Goal: Task Accomplishment & Management: Manage account settings

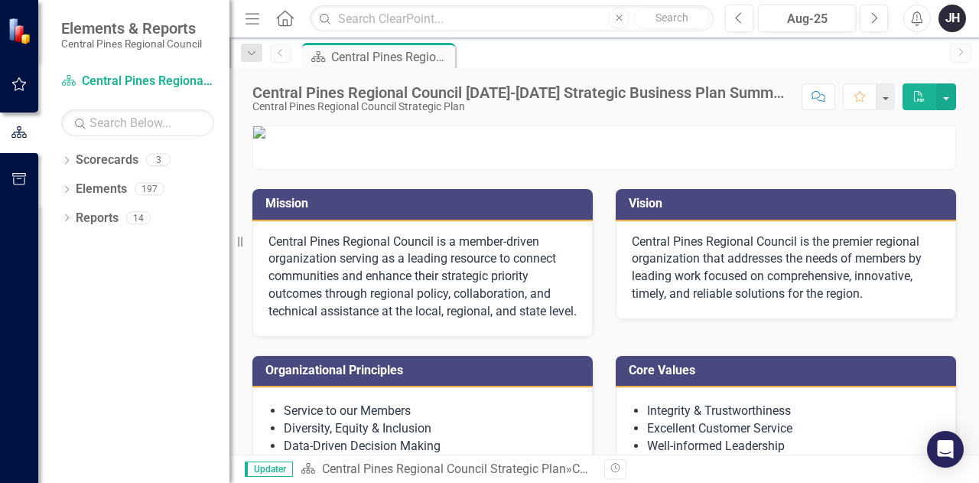
click at [954, 21] on div "JH" at bounding box center [953, 19] width 28 height 28
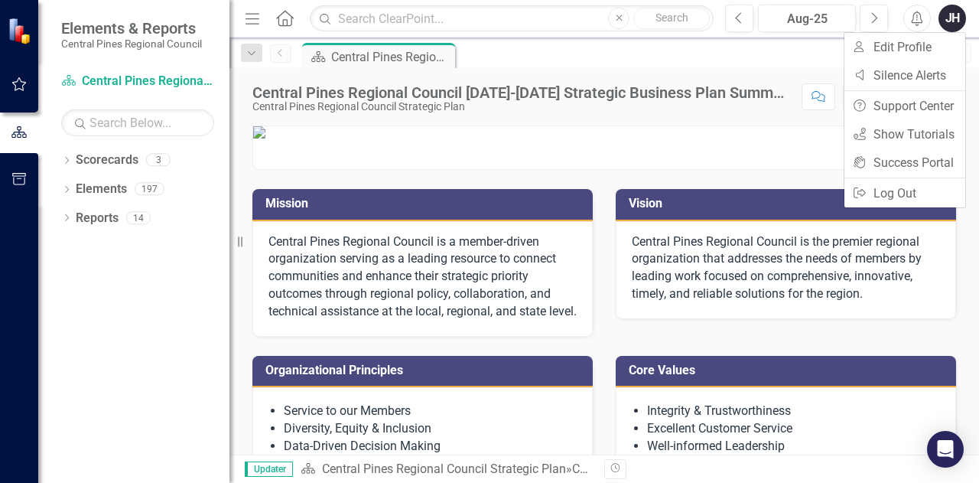
click at [14, 259] on div at bounding box center [19, 342] width 38 height 279
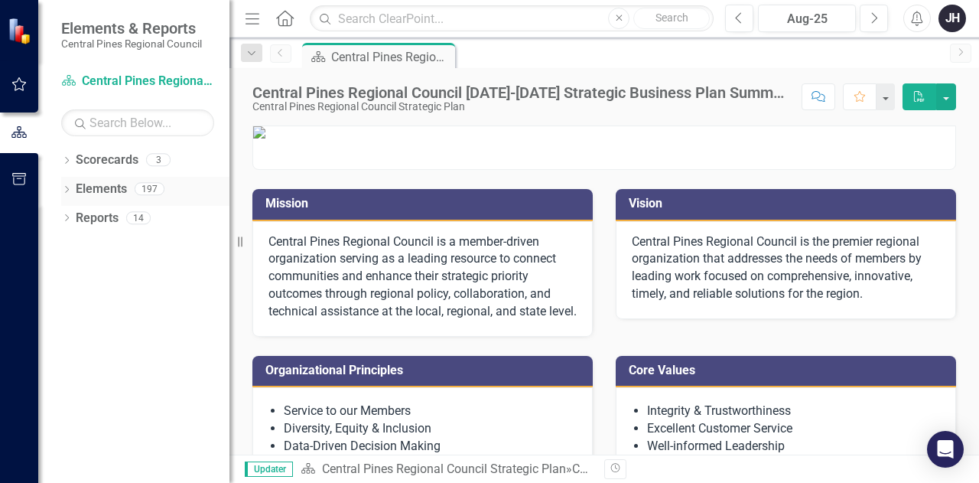
click at [65, 190] on icon "Dropdown" at bounding box center [66, 191] width 11 height 8
click at [66, 158] on icon "Dropdown" at bounding box center [66, 162] width 11 height 8
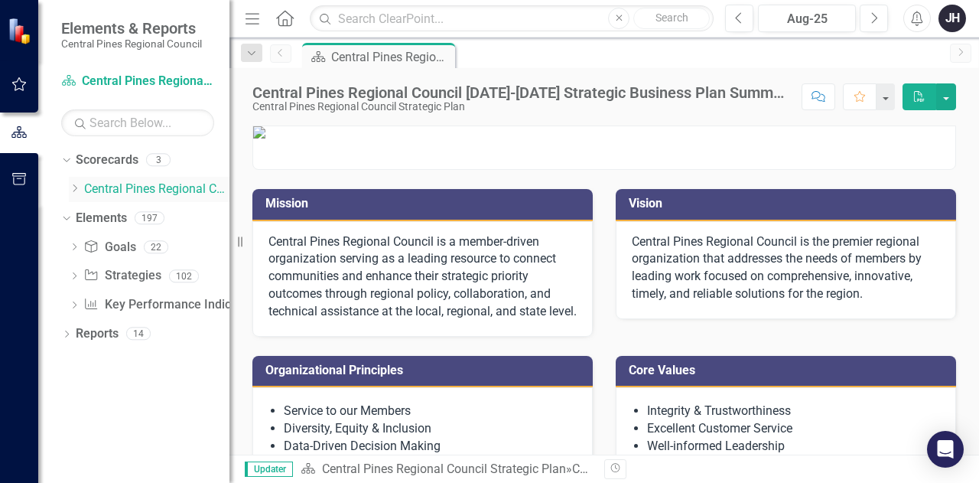
click at [72, 190] on icon "Dropdown" at bounding box center [74, 188] width 11 height 9
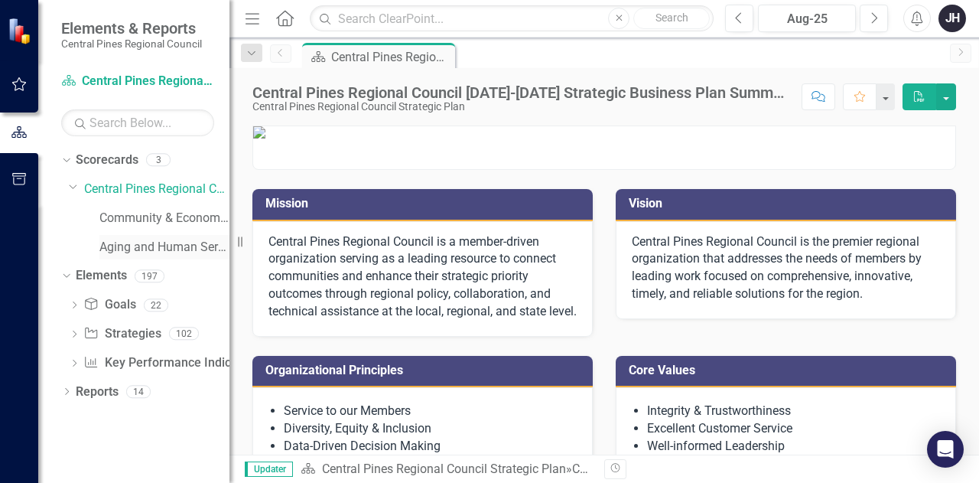
click at [141, 244] on link "Aging and Human Services" at bounding box center [164, 248] width 130 height 18
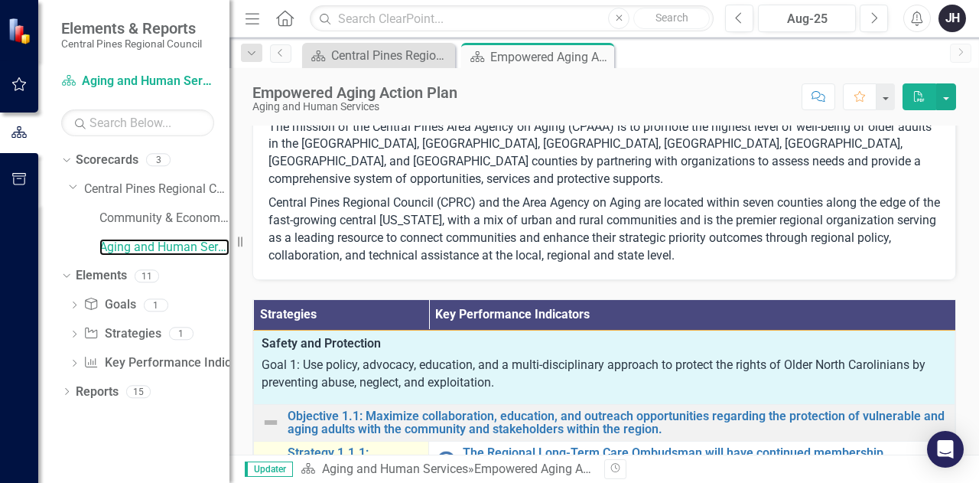
scroll to position [137, 0]
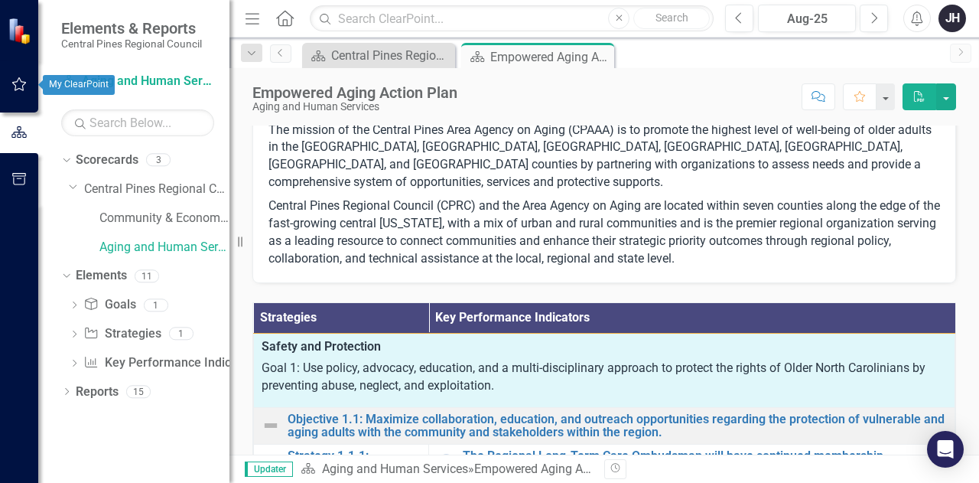
click at [15, 83] on icon "button" at bounding box center [19, 84] width 16 height 12
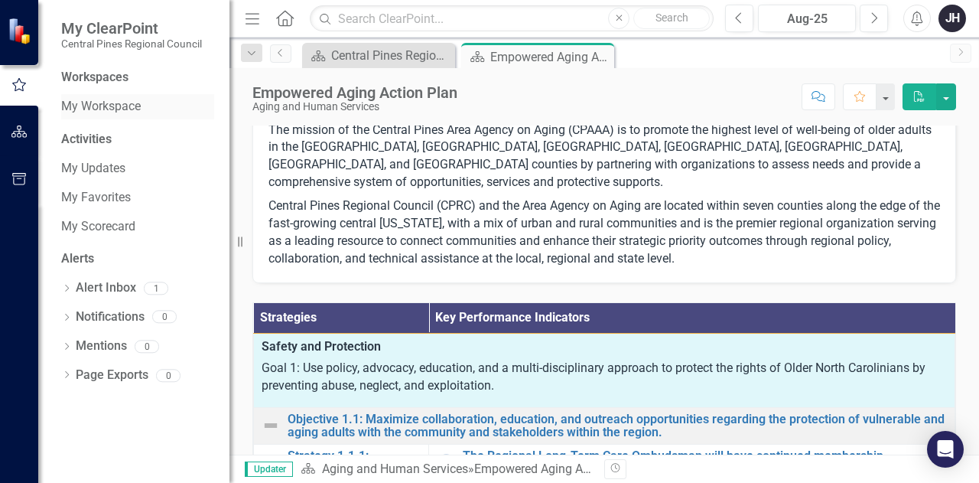
click at [110, 99] on link "My Workspace" at bounding box center [137, 107] width 153 height 18
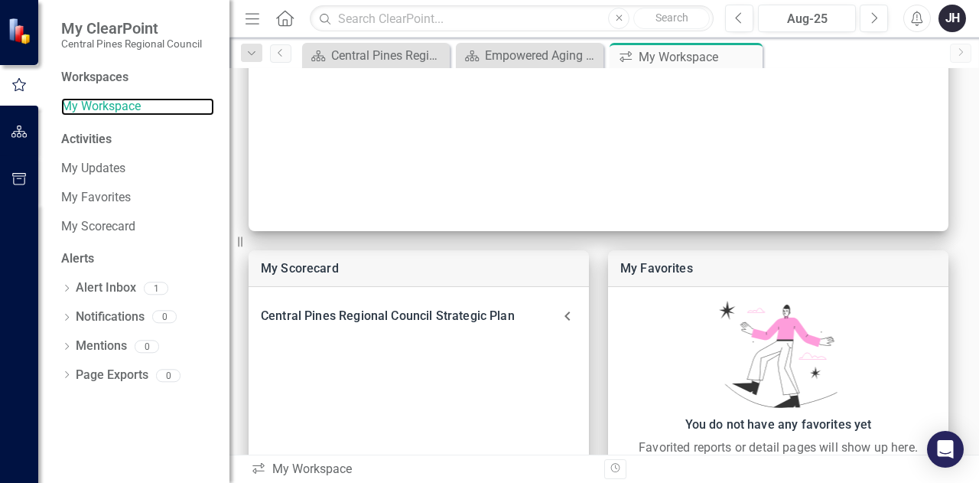
scroll to position [227, 0]
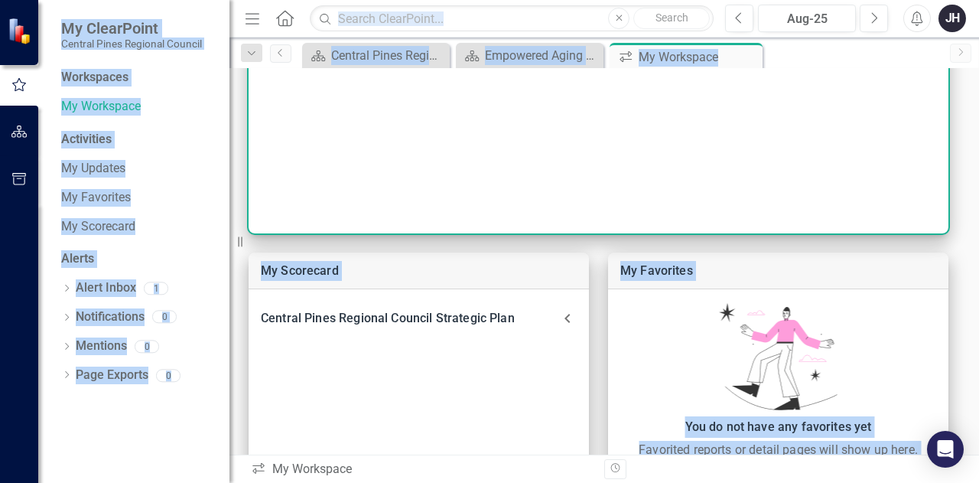
drag, startPoint x: 17, startPoint y: 277, endPoint x: 383, endPoint y: 160, distance: 384.6
click at [383, 160] on div "My ClearPoint Central Pines Regional Council Workspaces My Workspace Activities…" at bounding box center [489, 241] width 979 height 483
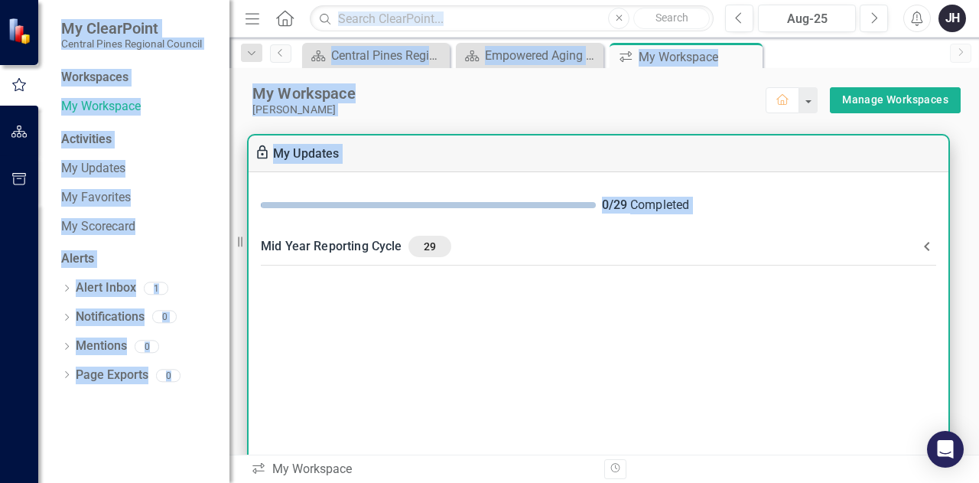
click at [356, 240] on div "Mid Year Reporting Cycle 29" at bounding box center [589, 246] width 657 height 21
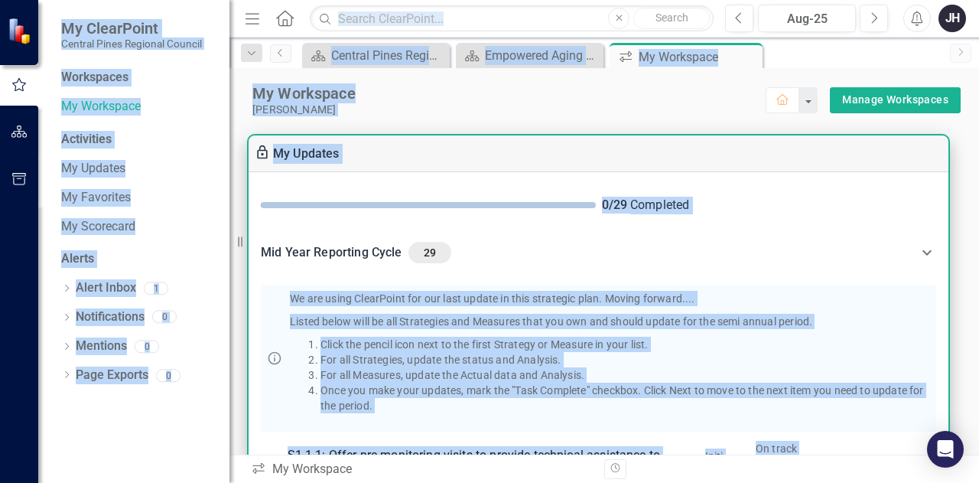
click at [848, 253] on div "Mid Year Reporting Cycle 29" at bounding box center [589, 252] width 657 height 21
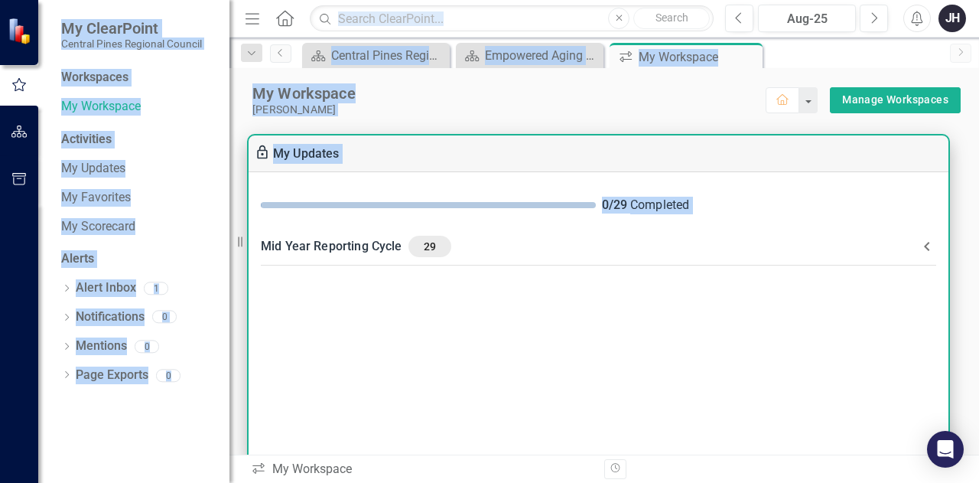
click at [387, 254] on div "Mid Year Reporting Cycle 29" at bounding box center [589, 246] width 657 height 21
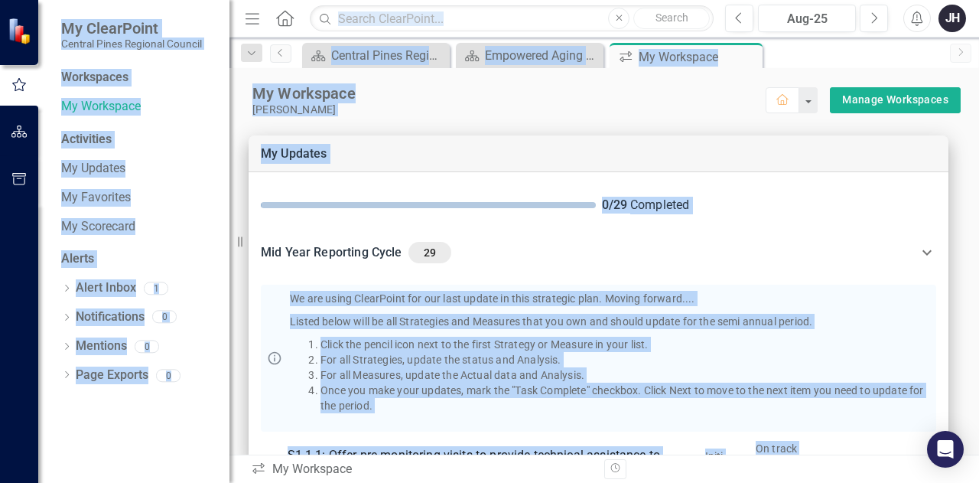
click at [818, 57] on div "Scorecard Central Pines Regional Council [DATE]-[DATE] Strategic Business Plan …" at bounding box center [620, 55] width 643 height 24
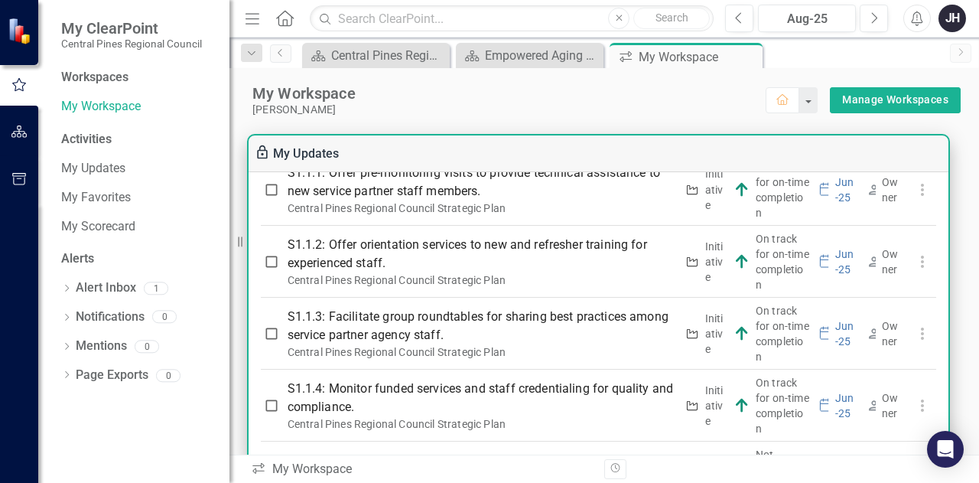
scroll to position [283, 0]
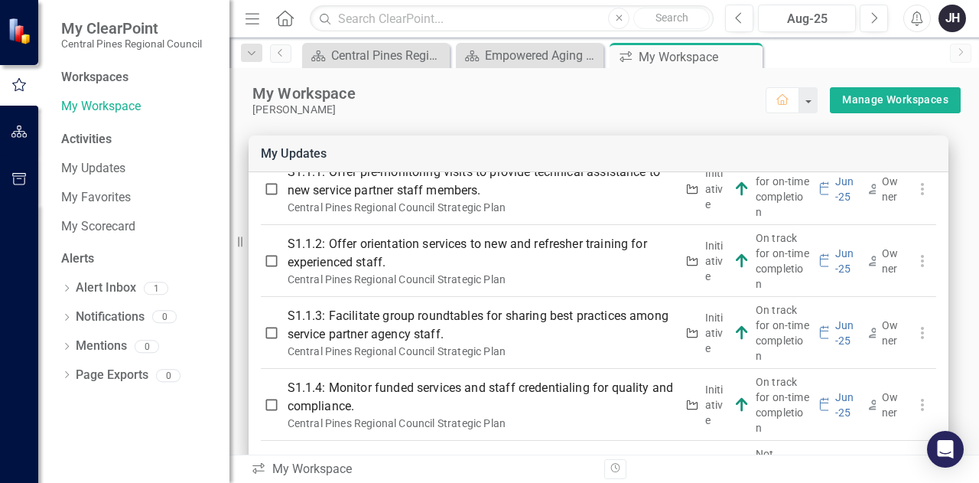
click at [11, 293] on div at bounding box center [19, 342] width 38 height 279
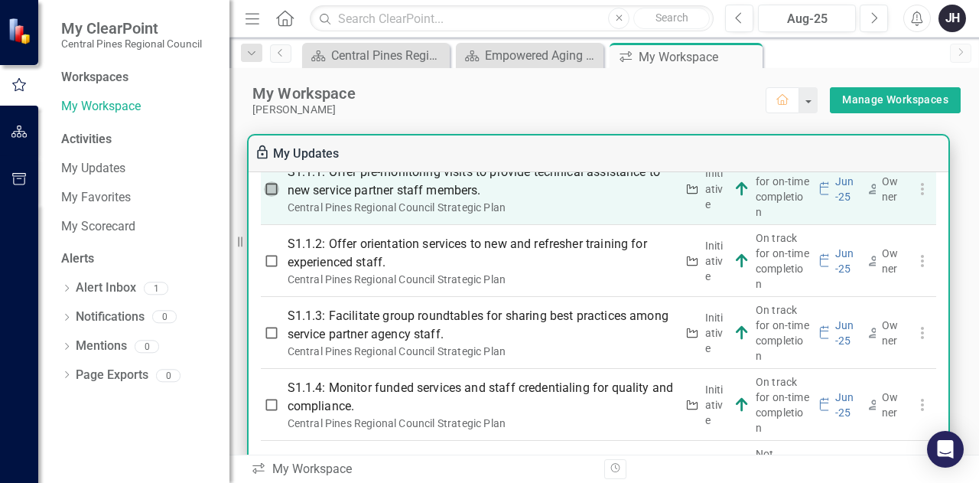
click at [271, 196] on input "checkbox" at bounding box center [271, 188] width 15 height 15
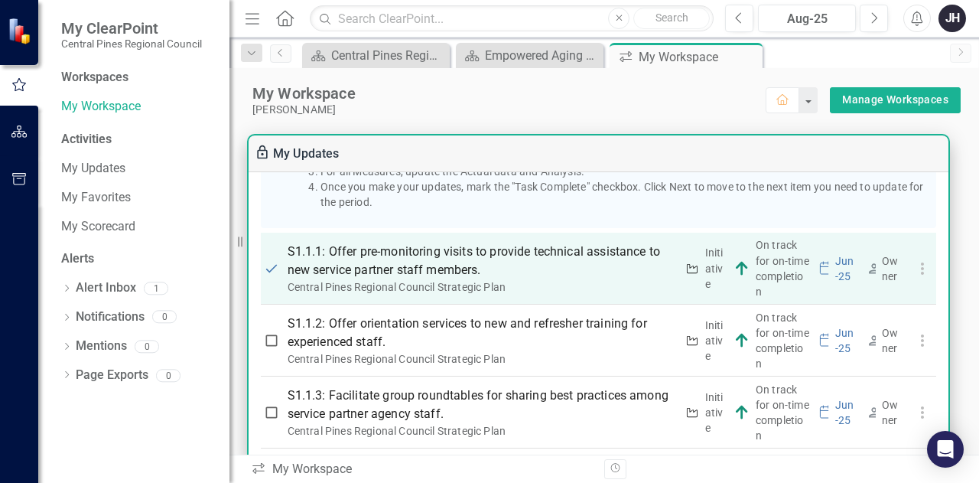
scroll to position [199, 0]
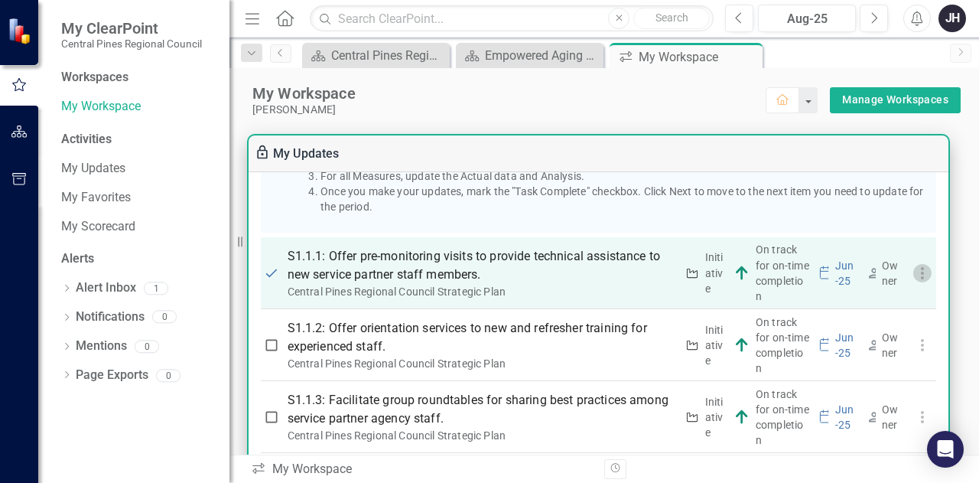
click at [919, 279] on icon "button" at bounding box center [922, 273] width 18 height 18
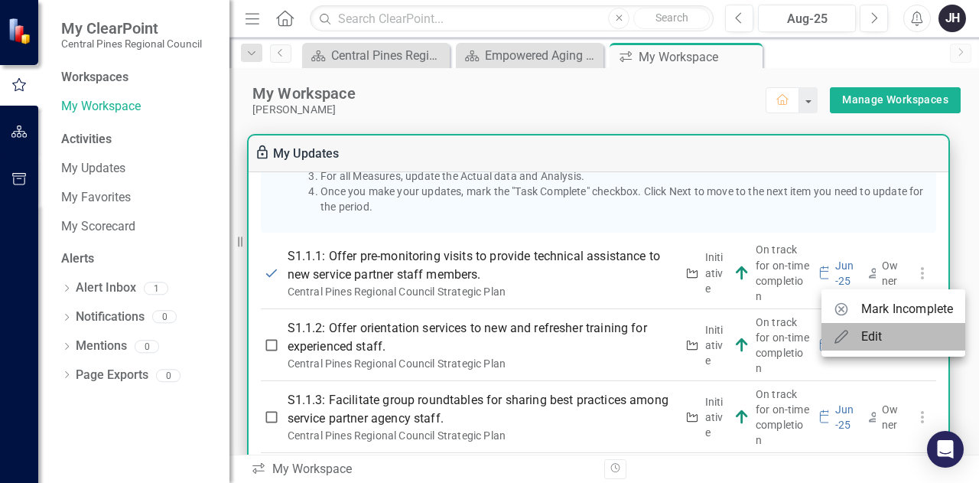
click at [867, 336] on div "Edit" at bounding box center [871, 336] width 21 height 18
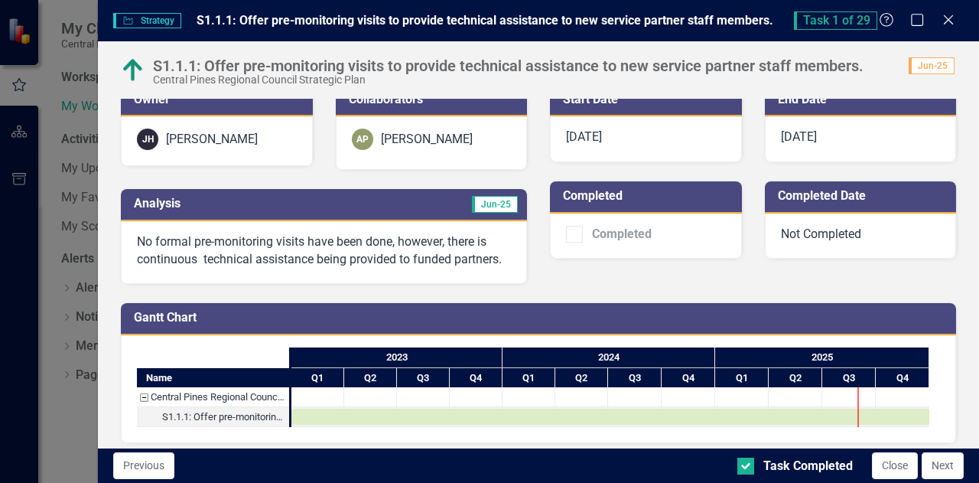
scroll to position [142, 0]
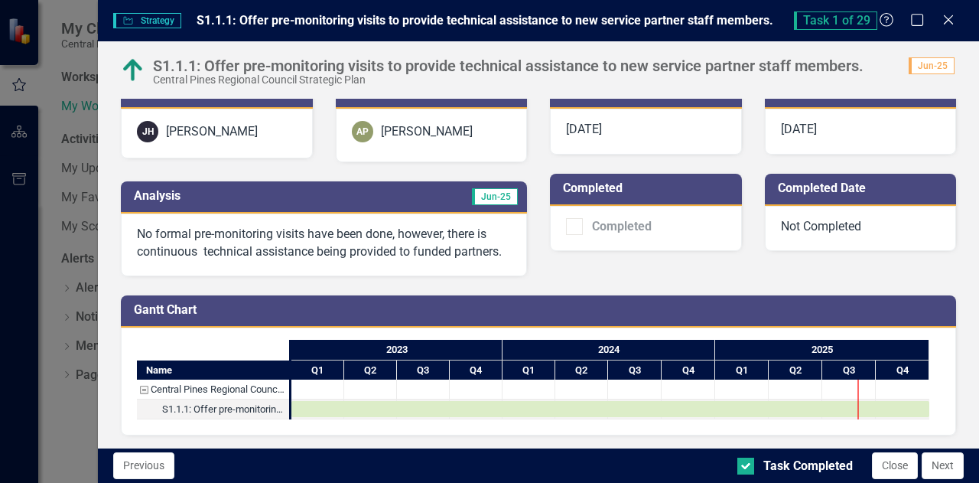
click at [425, 246] on p "No formal pre-monitoring visits have been done, however, there is continuous te…" at bounding box center [324, 243] width 374 height 35
click at [946, 19] on icon "Close" at bounding box center [948, 19] width 19 height 15
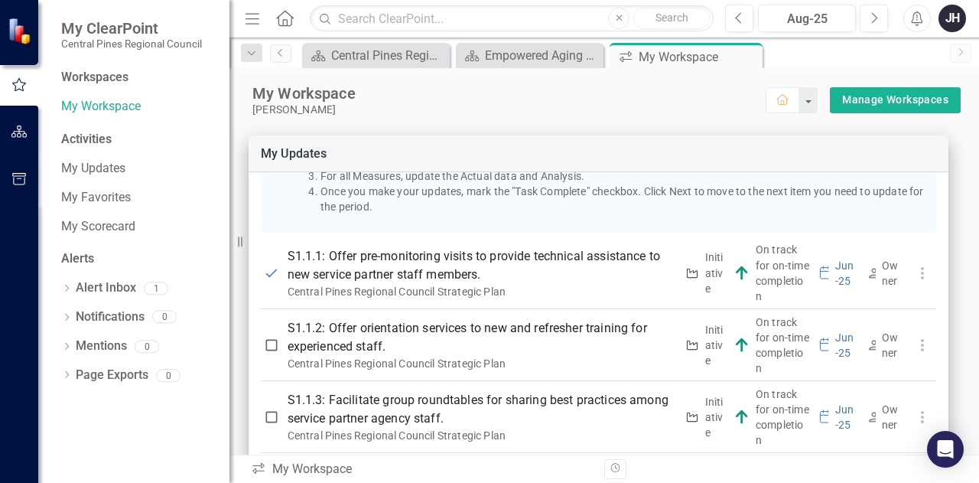
click at [8, 366] on div at bounding box center [19, 342] width 38 height 279
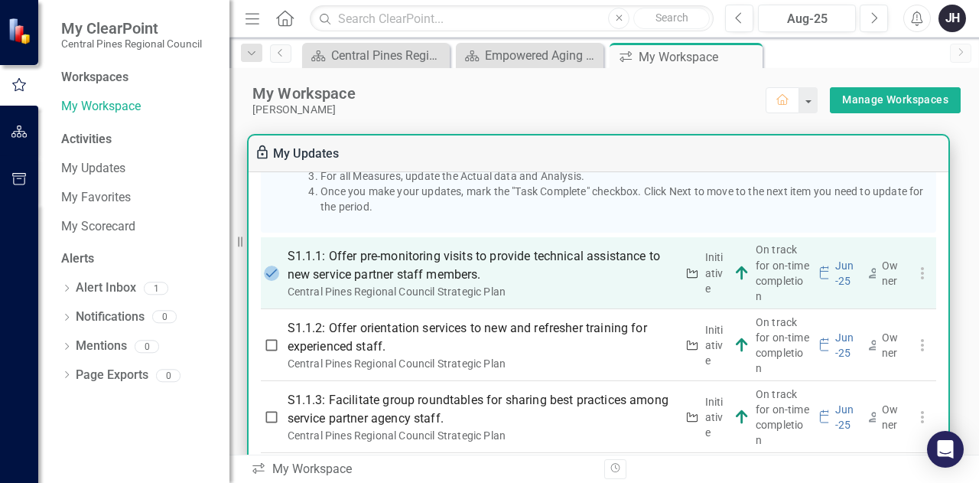
click at [271, 281] on input "checkbox" at bounding box center [271, 272] width 15 height 15
checkbox input "false"
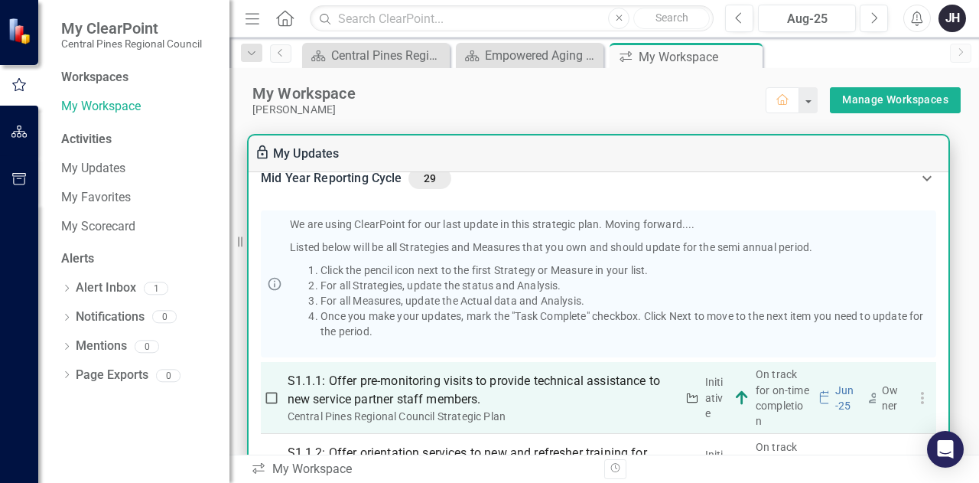
scroll to position [73, 0]
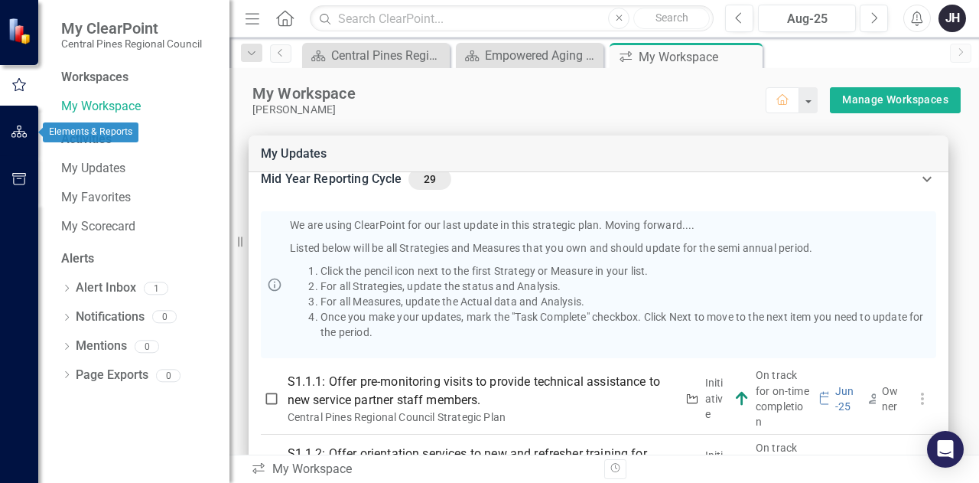
click at [17, 124] on button "button" at bounding box center [19, 132] width 34 height 32
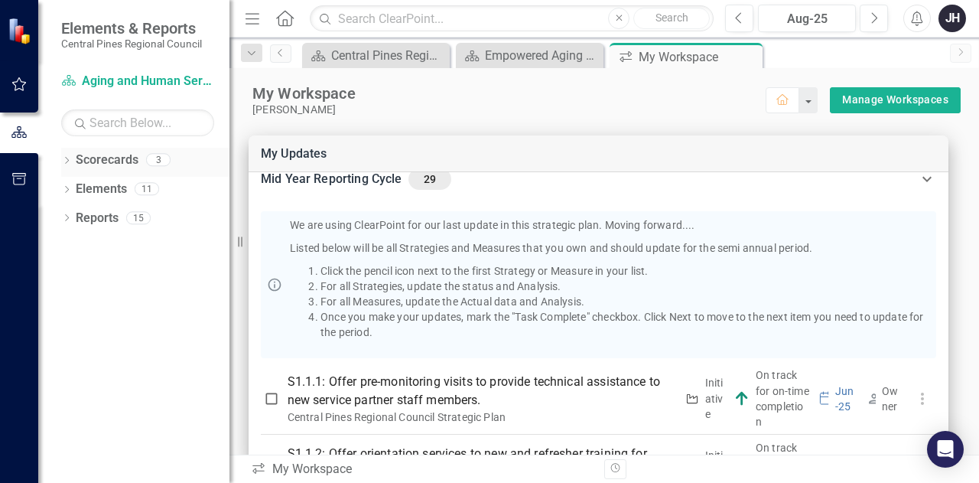
click at [106, 164] on link "Scorecards" at bounding box center [107, 160] width 63 height 18
click at [78, 246] on div "Dropdown Scorecards 3 Dropdown Central Pines Regional Council Strategic Plan Co…" at bounding box center [133, 315] width 191 height 335
click at [93, 164] on link "Scorecards" at bounding box center [107, 160] width 63 height 18
click at [66, 159] on icon "Dropdown" at bounding box center [66, 162] width 11 height 8
click at [66, 159] on icon "Dropdown" at bounding box center [64, 159] width 8 height 11
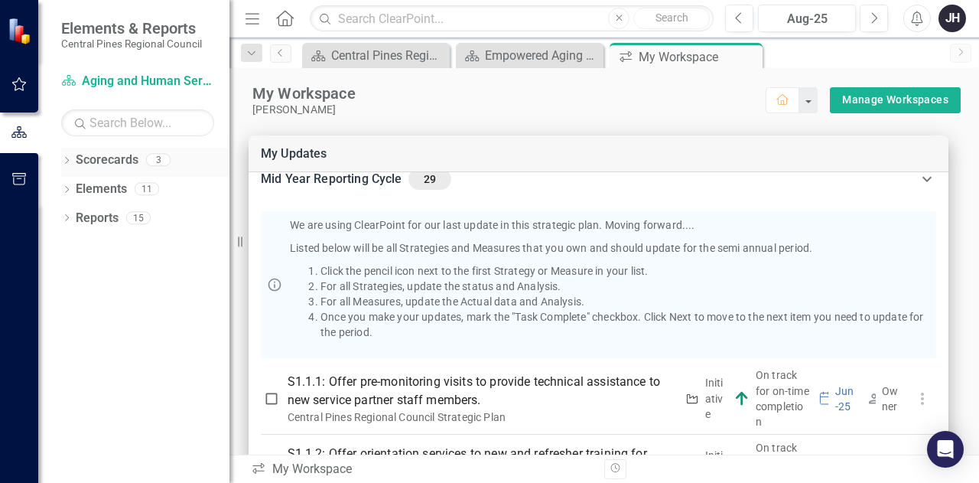
click at [68, 158] on icon "Dropdown" at bounding box center [66, 162] width 11 height 8
click at [72, 185] on icon "Dropdown" at bounding box center [74, 188] width 11 height 9
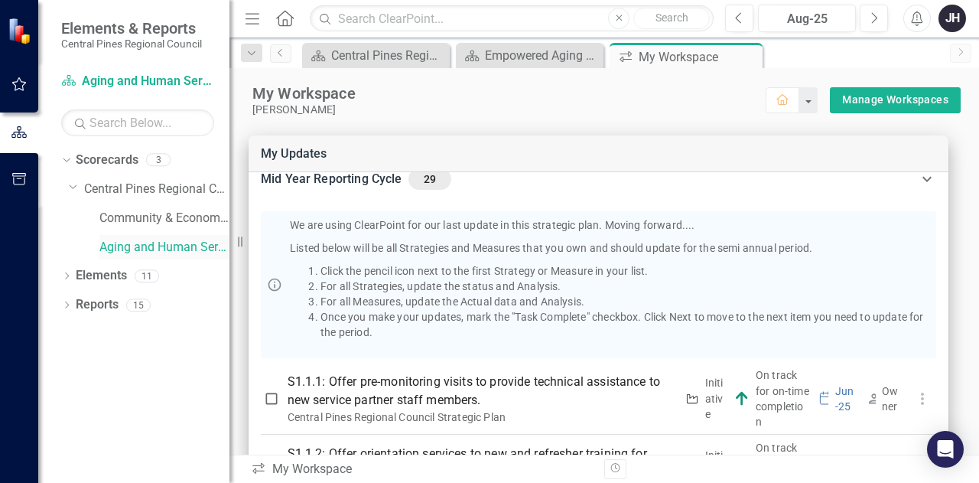
click at [127, 252] on link "Aging and Human Services" at bounding box center [164, 248] width 130 height 18
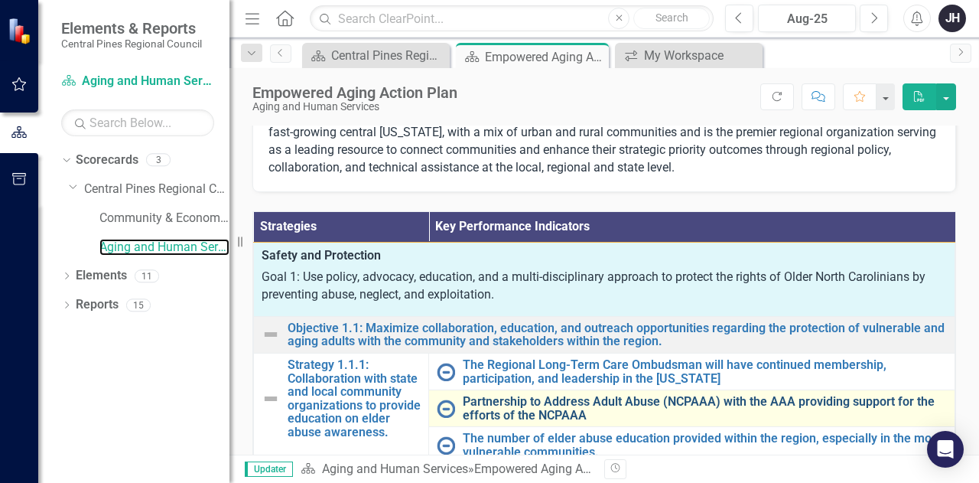
scroll to position [232, 0]
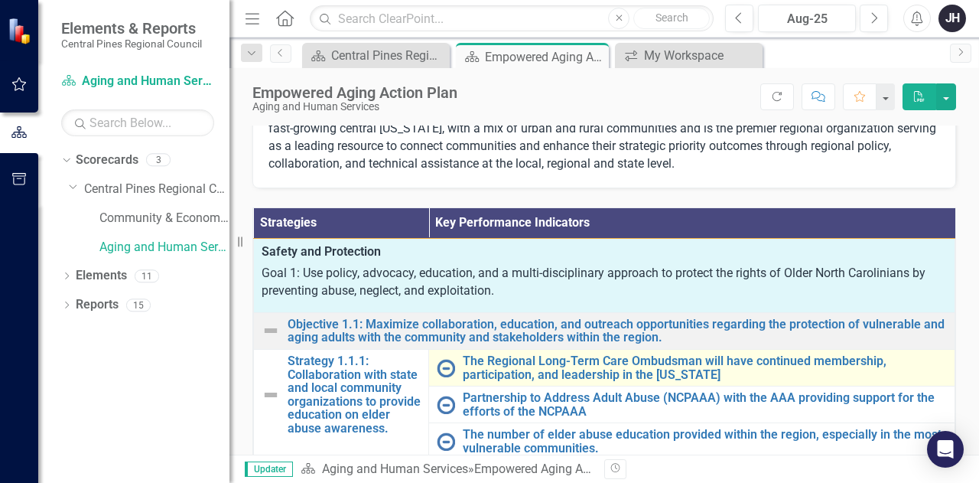
click at [444, 359] on img at bounding box center [446, 368] width 18 height 18
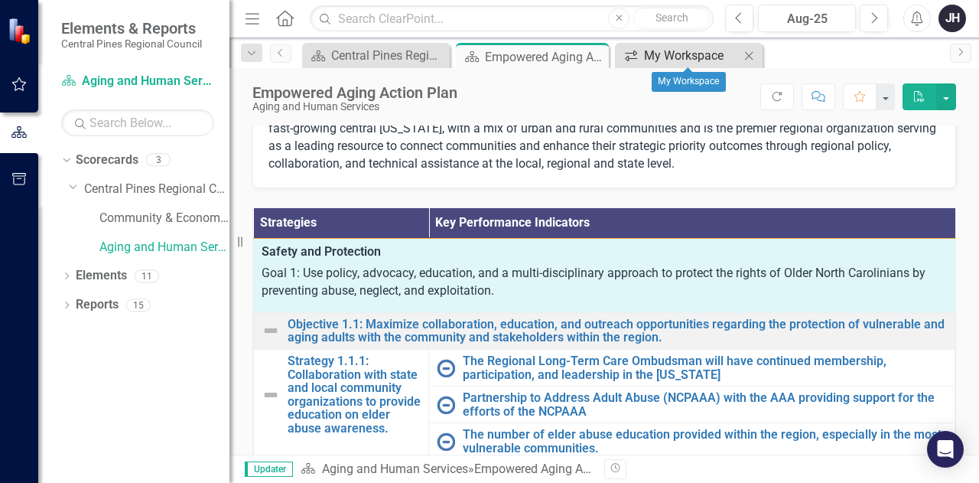
click at [678, 55] on div "My Workspace" at bounding box center [692, 55] width 96 height 19
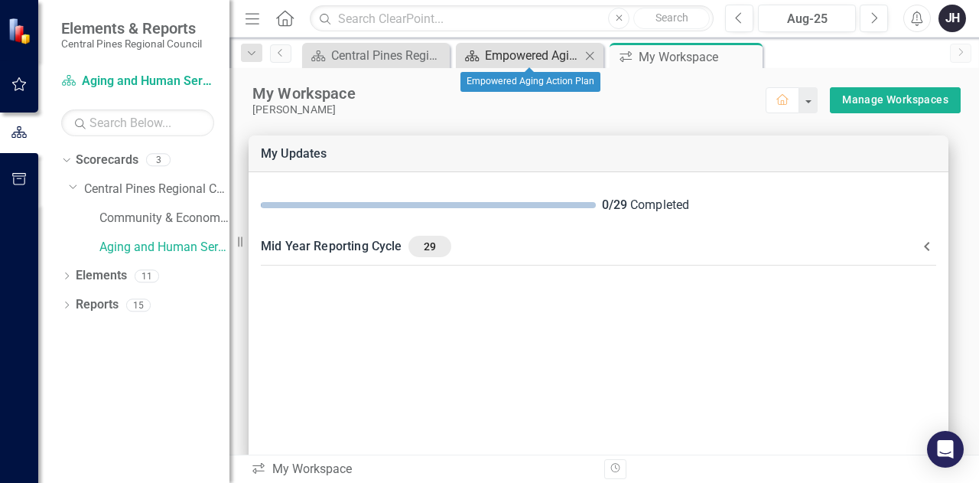
click at [529, 63] on div "Empowered Aging Action Plan" at bounding box center [533, 55] width 96 height 19
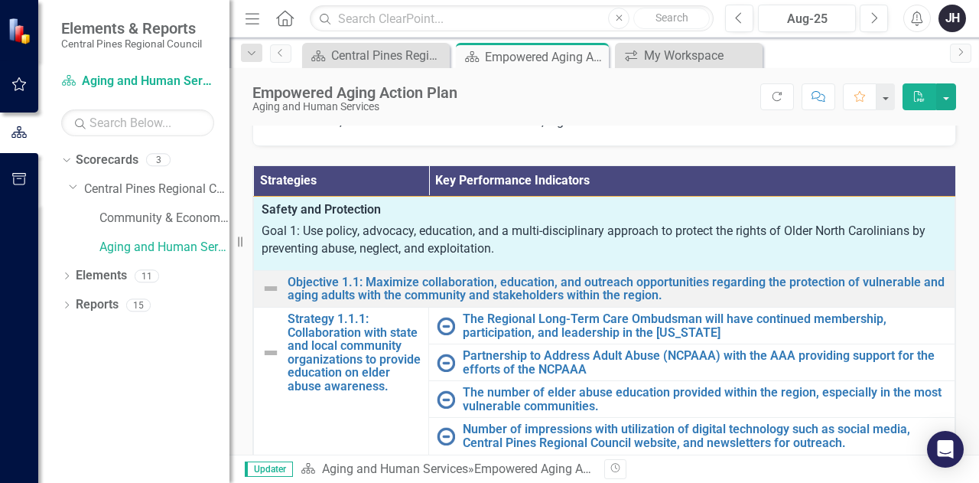
scroll to position [275, 0]
